Goal: Check status: Check status

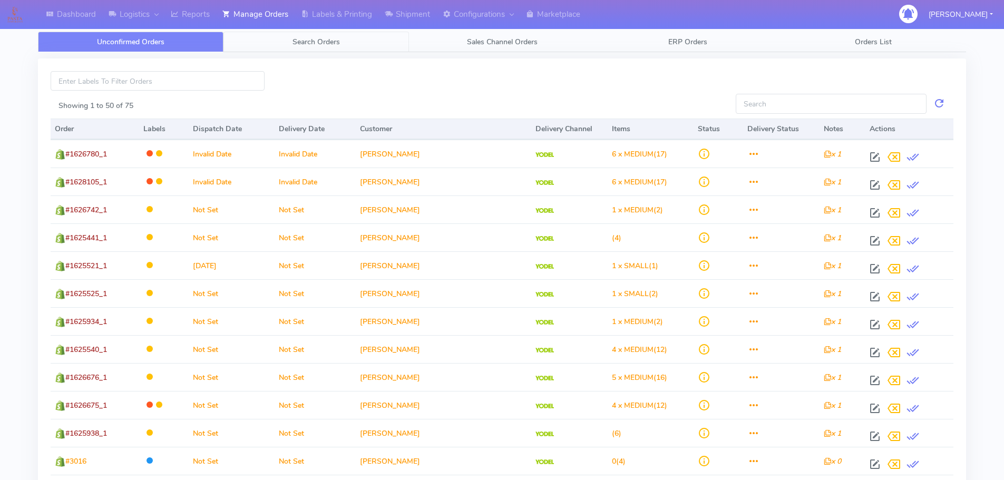
click at [279, 44] on link "Search Orders" at bounding box center [316, 42] width 186 height 21
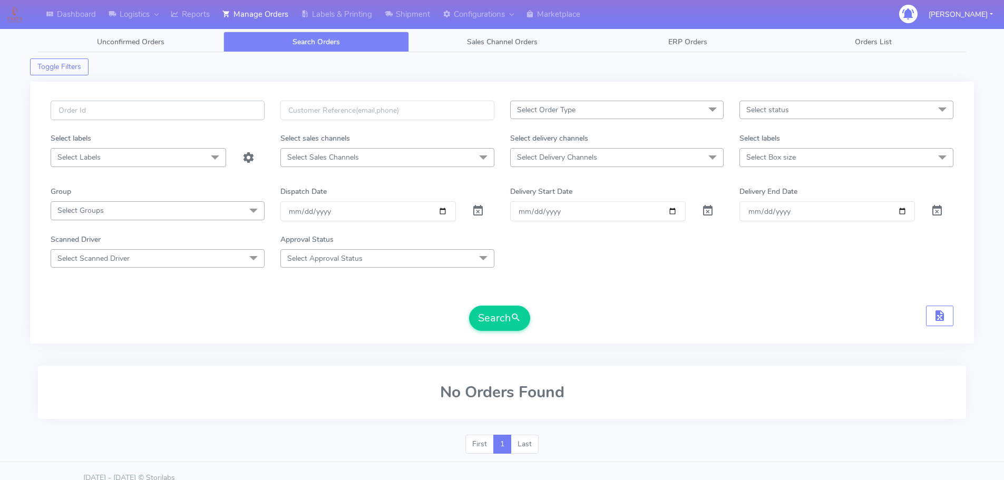
click at [224, 103] on input "text" at bounding box center [158, 111] width 214 height 20
paste input "1626214"
type input "1626214"
click at [475, 211] on span at bounding box center [478, 213] width 13 height 10
click at [494, 332] on div "1626214 Select Order Type Select All MEALS ATAVI One Off Pasta Club Gift Kit Ev…" at bounding box center [502, 219] width 919 height 237
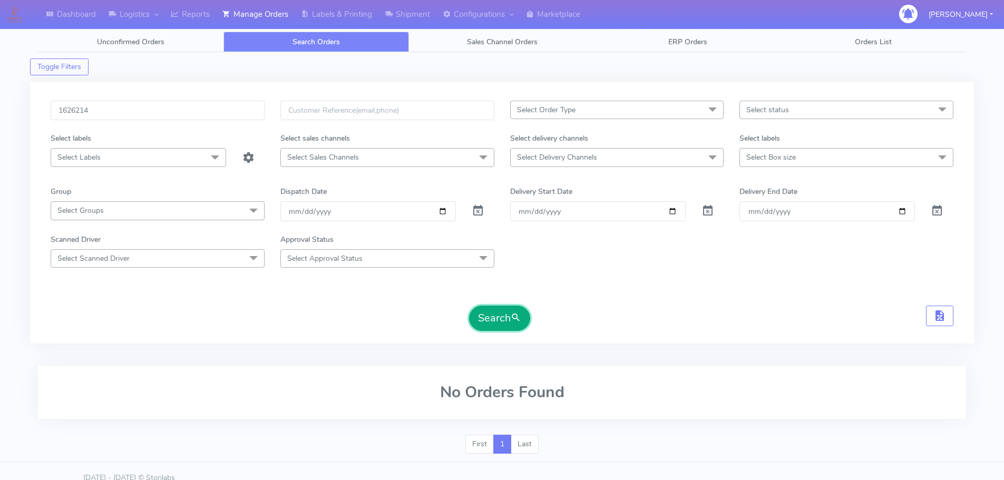
click at [494, 326] on button "Search" at bounding box center [499, 318] width 61 height 25
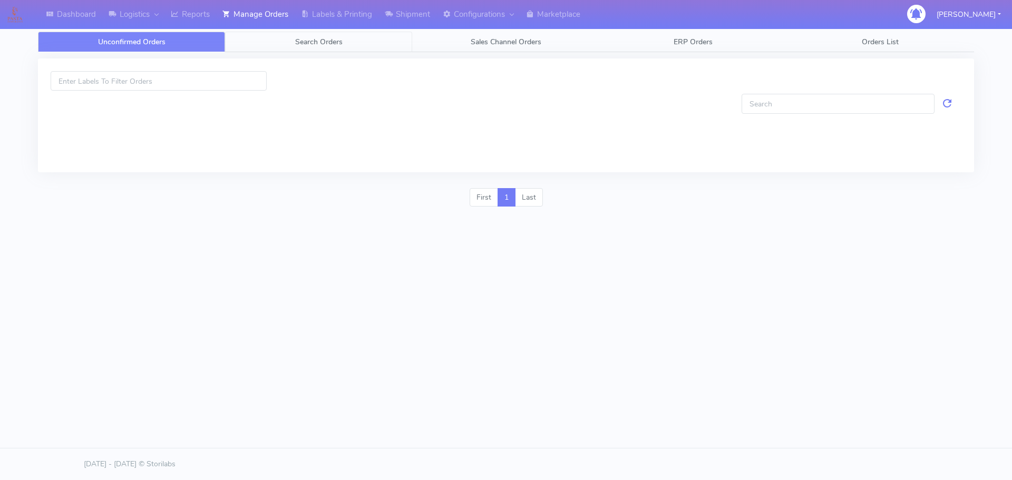
click at [303, 34] on link "Search Orders" at bounding box center [318, 42] width 187 height 21
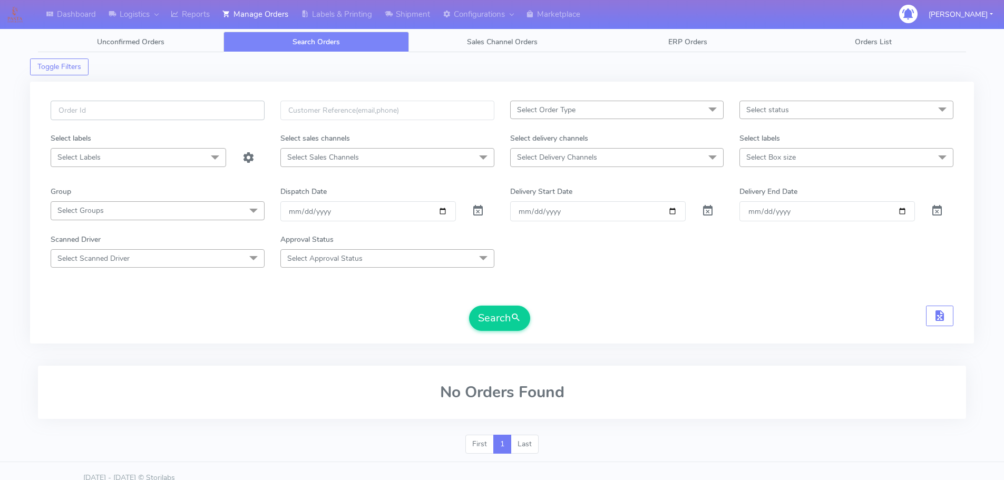
click at [220, 116] on input "text" at bounding box center [158, 111] width 214 height 20
paste input "1628274"
type input "1628274"
click at [478, 212] on span at bounding box center [478, 213] width 13 height 10
click at [500, 323] on button "Search" at bounding box center [499, 318] width 61 height 25
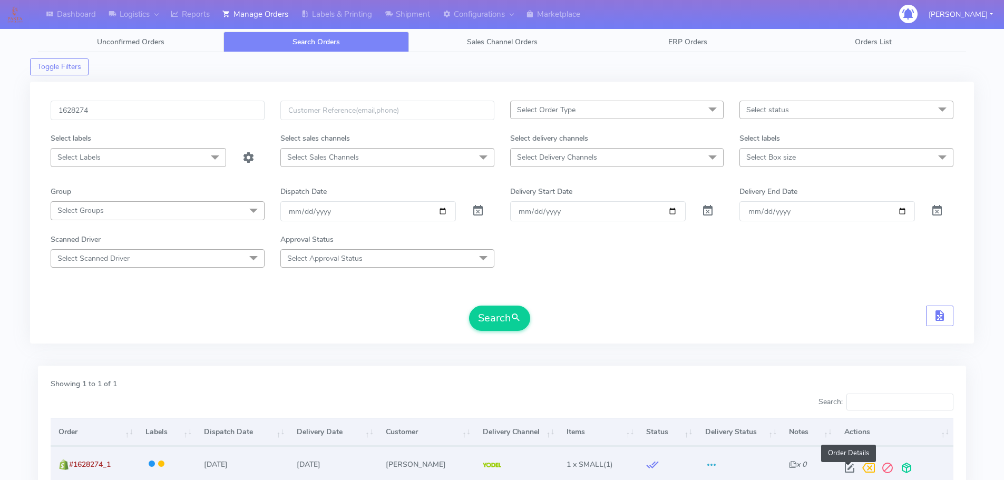
click at [847, 470] on span at bounding box center [849, 470] width 19 height 10
select select "5"
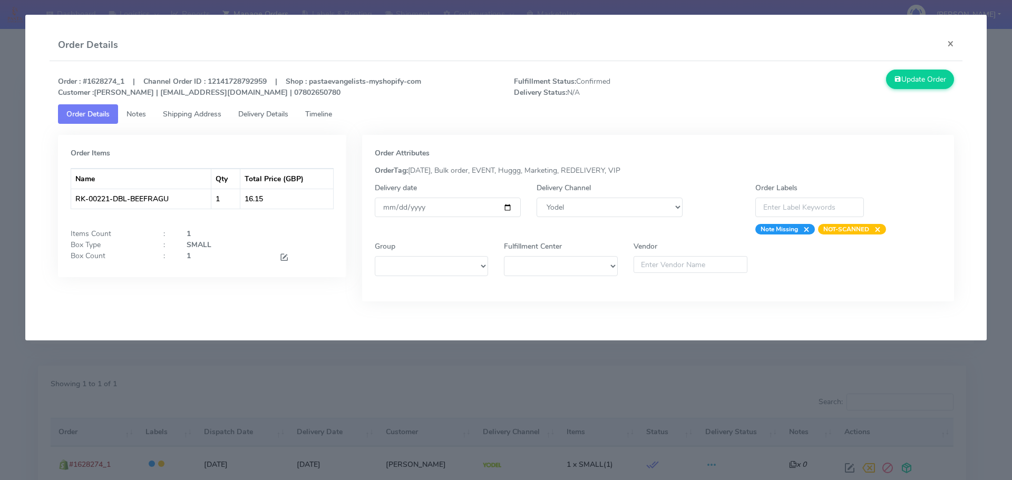
click at [325, 111] on span "Timeline" at bounding box center [318, 114] width 27 height 10
